Goal: Information Seeking & Learning: Check status

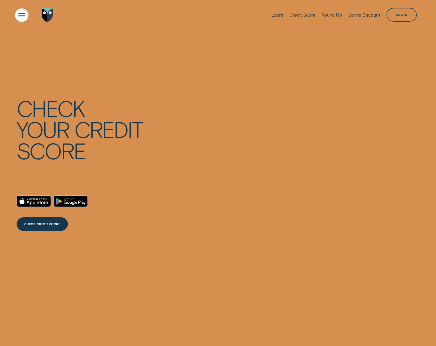
click at [19, 15] on div "Open Menu" at bounding box center [21, 15] width 19 height 19
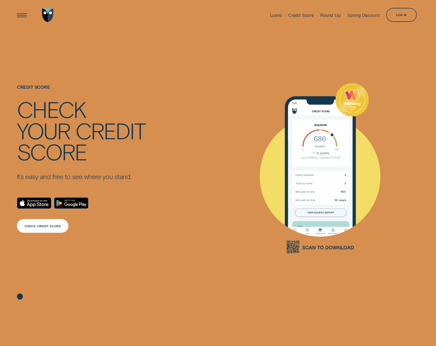
click at [41, 225] on div "CHECK CREDIT SCORE" at bounding box center [42, 226] width 36 height 3
